Goal: Transaction & Acquisition: Book appointment/travel/reservation

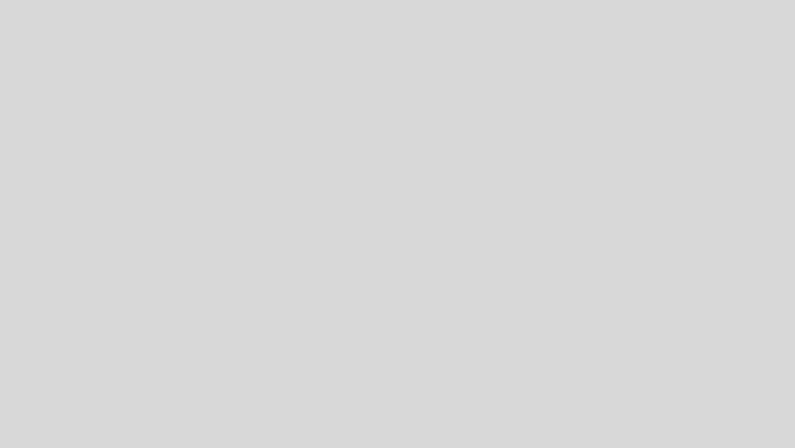
select select "es"
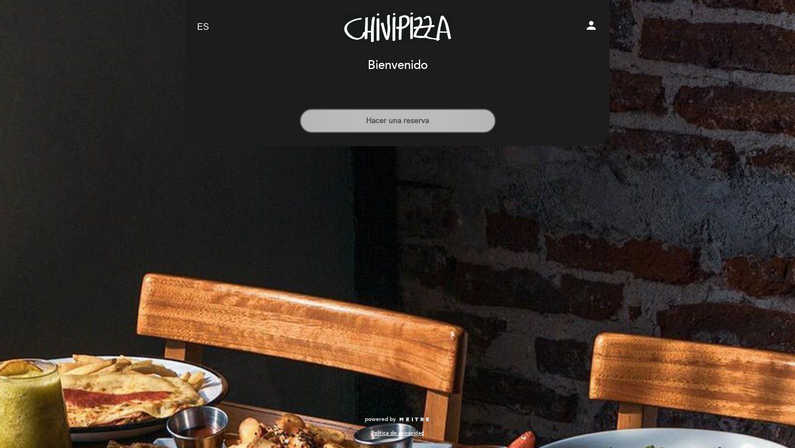
click at [415, 114] on button "Hacer una reserva" at bounding box center [398, 121] width 196 height 24
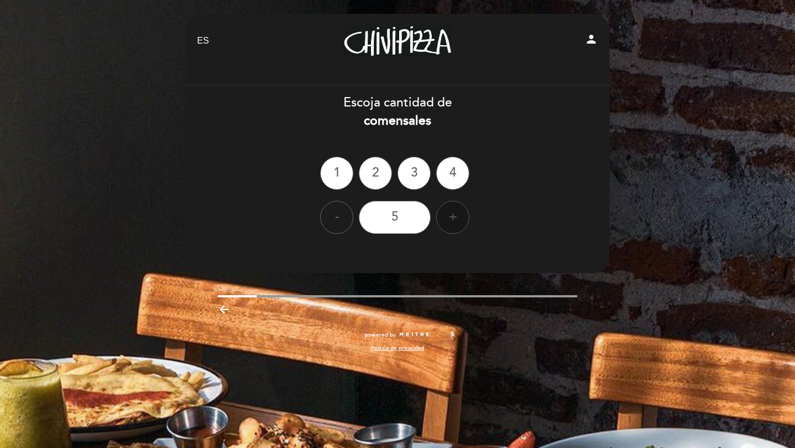
click at [446, 225] on div "+" at bounding box center [452, 217] width 33 height 33
click at [337, 221] on div "-" at bounding box center [336, 217] width 33 height 33
click at [385, 220] on div "7" at bounding box center [395, 217] width 72 height 33
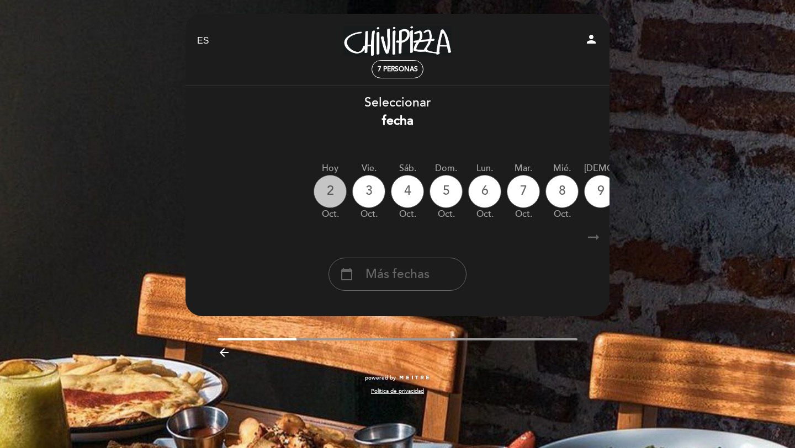
click at [332, 195] on div "2" at bounding box center [330, 191] width 33 height 33
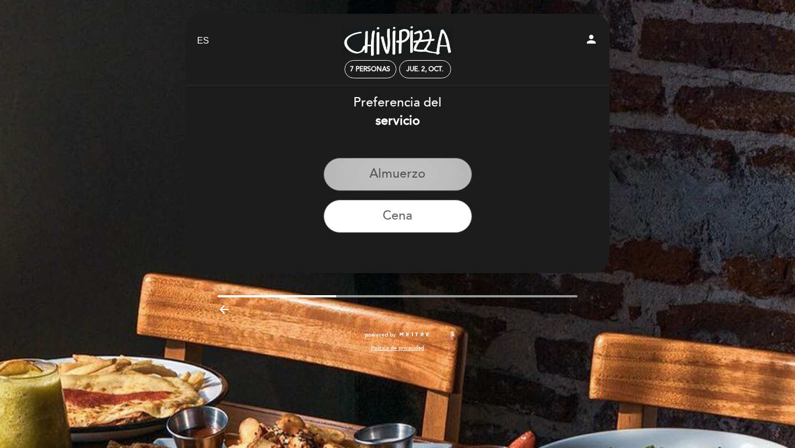
click at [387, 173] on button "Almuerzo" at bounding box center [398, 174] width 149 height 33
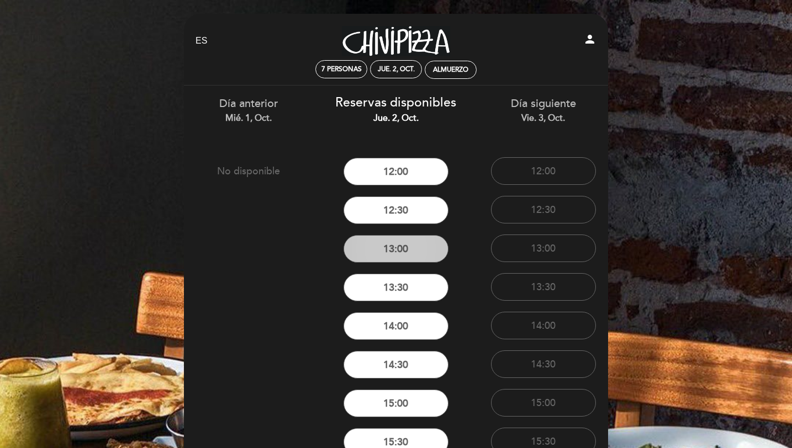
click at [414, 250] on button "13:00" at bounding box center [395, 249] width 105 height 28
